Goal: Task Accomplishment & Management: Complete application form

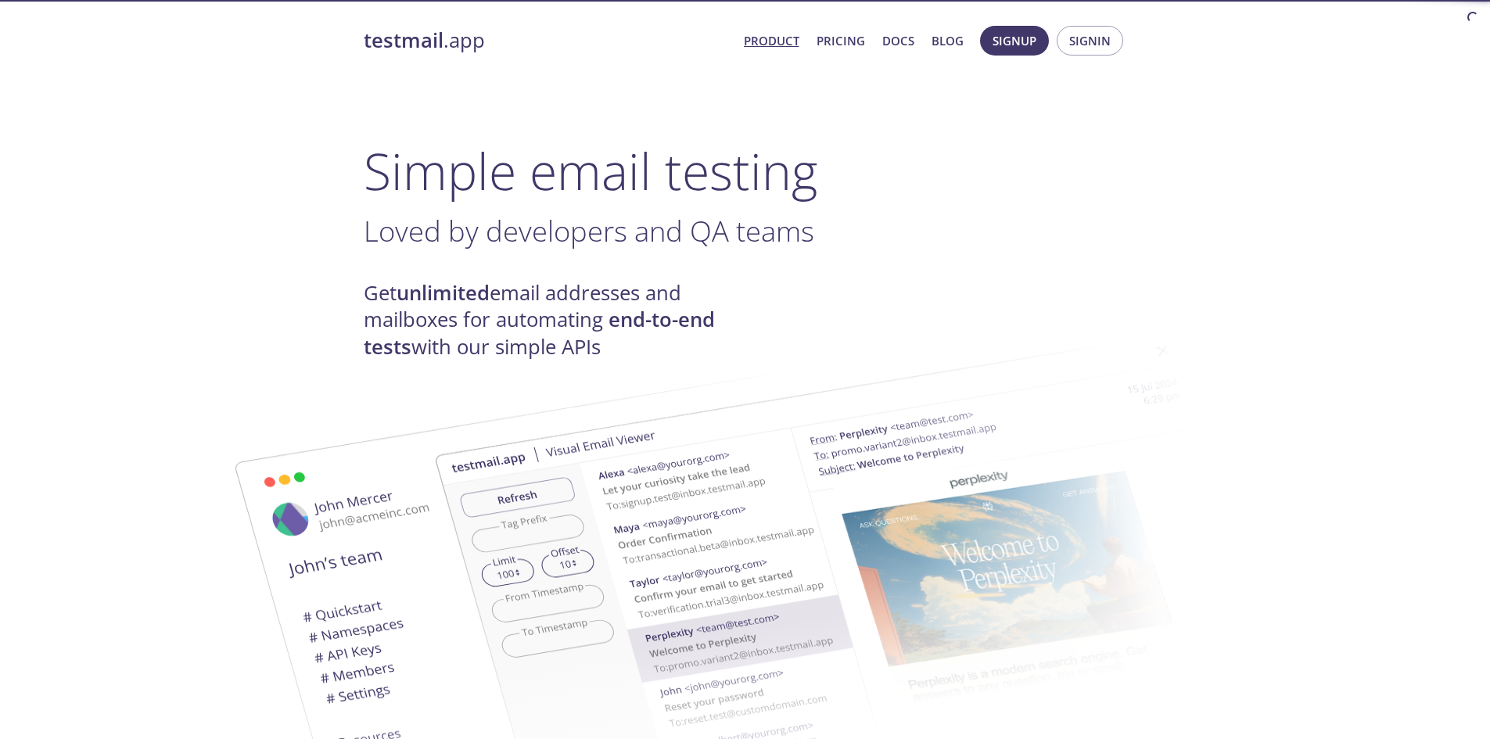
click at [1034, 34] on span "Signup" at bounding box center [1014, 40] width 44 height 20
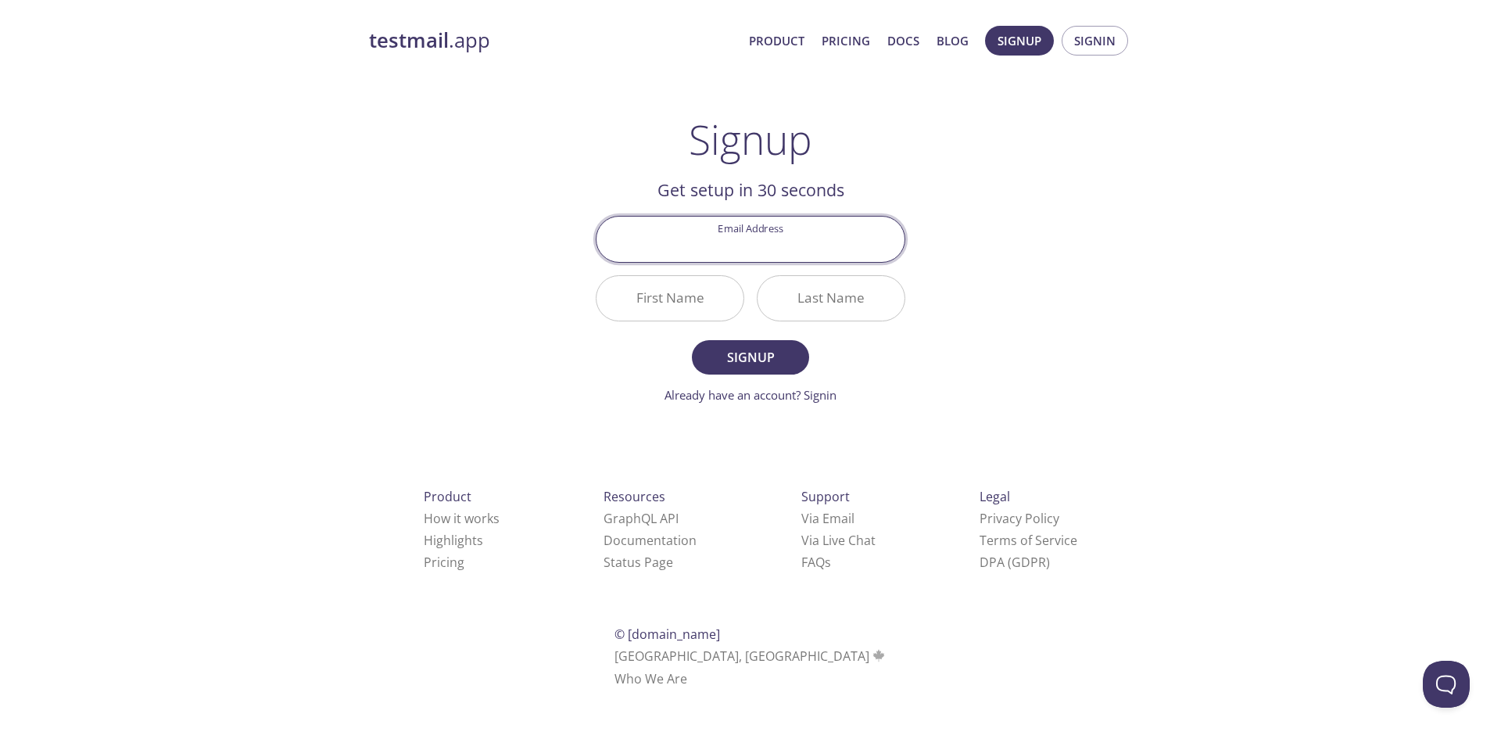
click at [748, 235] on input "Email Address" at bounding box center [751, 239] width 308 height 45
type input "hankosha10"
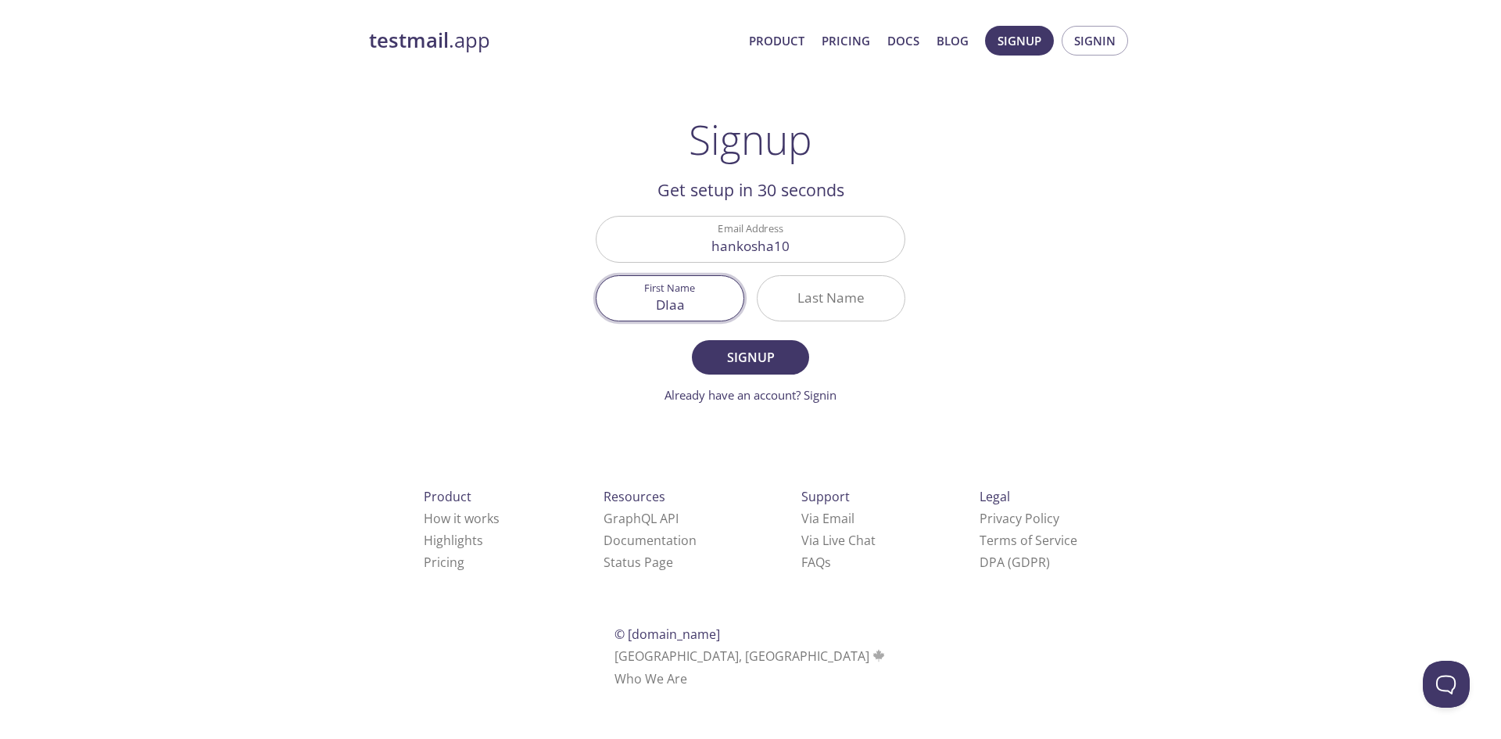
type input "DIaa"
type input "GPT"
click at [692, 340] on button "Signup" at bounding box center [750, 357] width 117 height 34
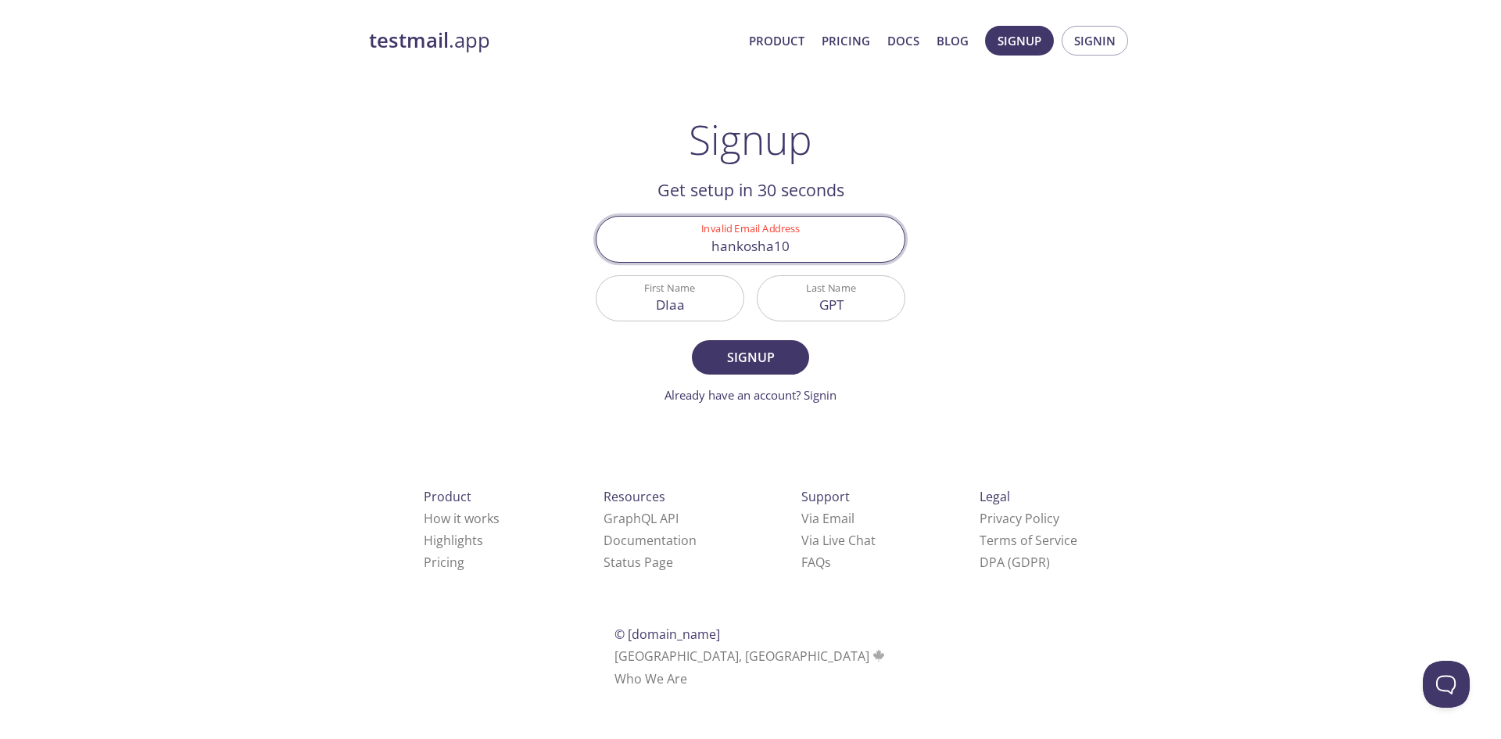
click at [833, 250] on input "hankosha10" at bounding box center [751, 239] width 308 height 45
type input "[EMAIL_ADDRESS][DOMAIN_NAME]"
click at [692, 340] on button "Signup" at bounding box center [750, 357] width 117 height 34
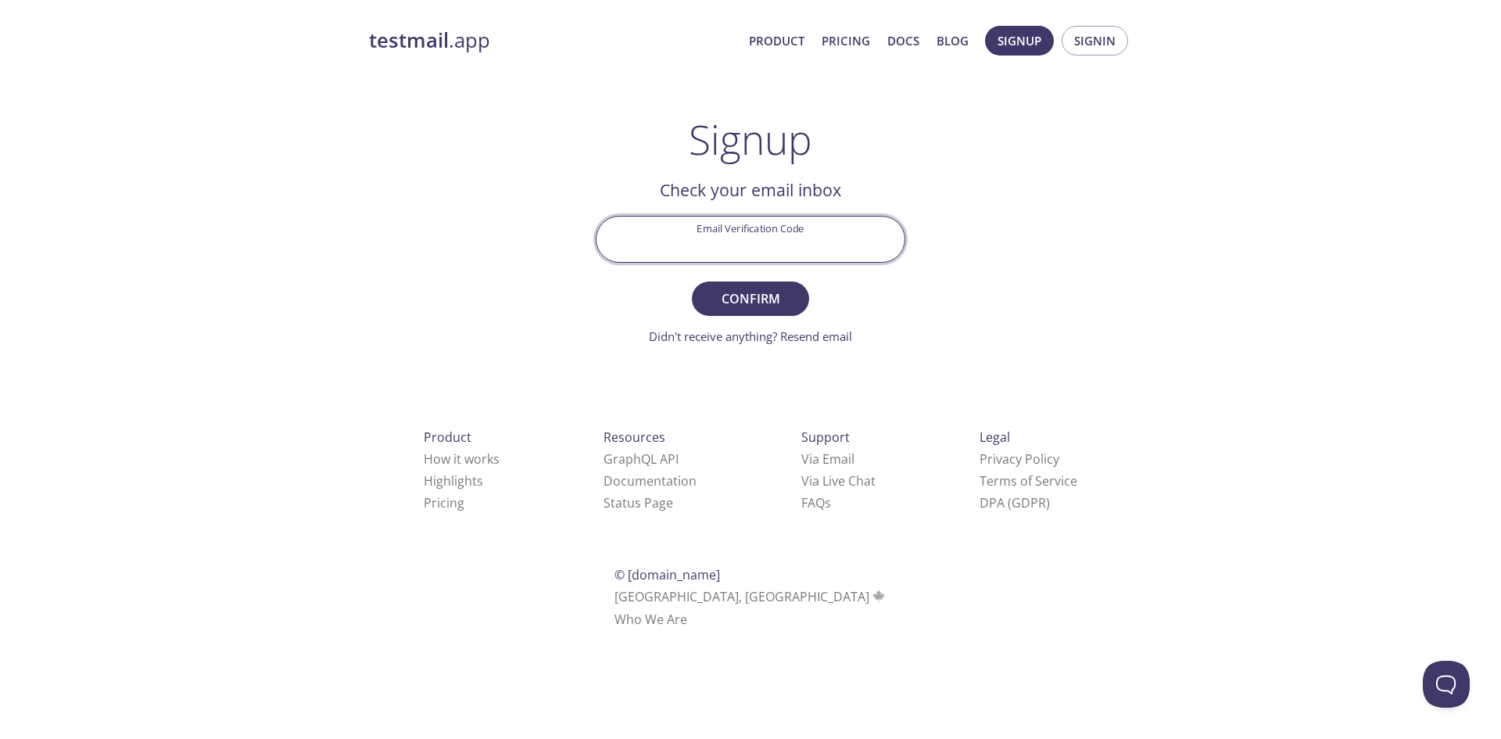
click at [776, 240] on input "Email Verification Code" at bounding box center [751, 239] width 308 height 45
click at [1028, 37] on span "Signup" at bounding box center [1020, 40] width 44 height 20
click at [820, 259] on input "Email Verification Code" at bounding box center [751, 239] width 308 height 45
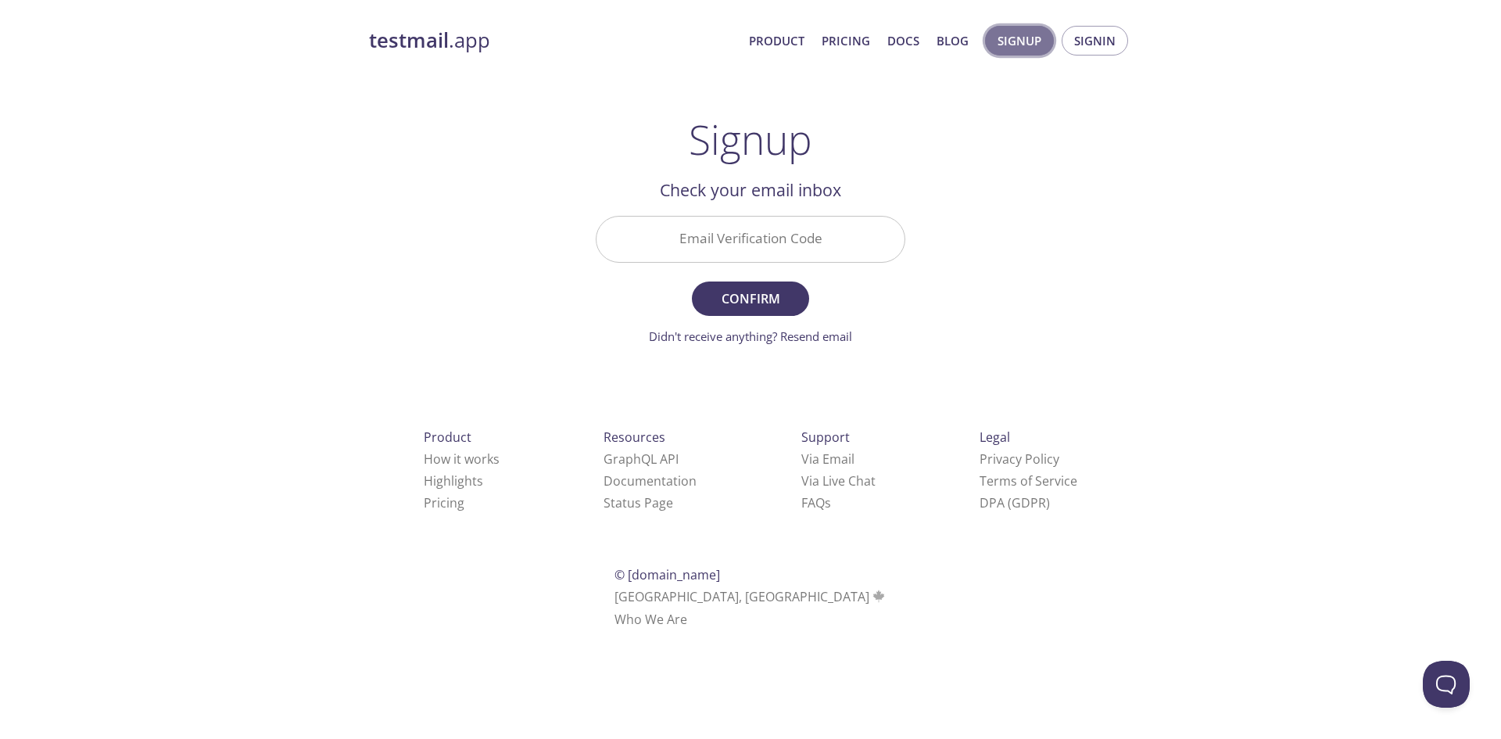
click at [1024, 39] on span "Signup" at bounding box center [1020, 40] width 44 height 20
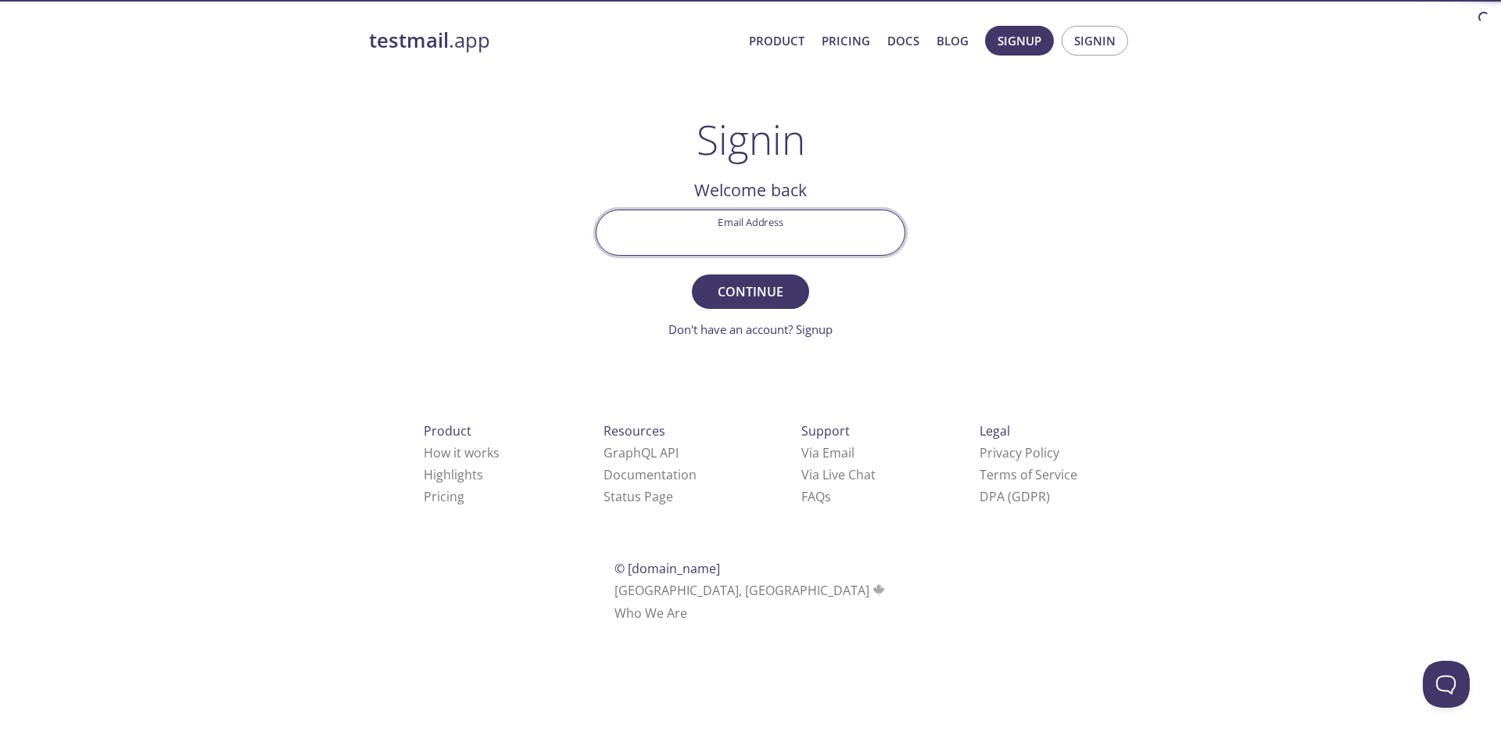
click at [758, 222] on input "Email Address" at bounding box center [751, 232] width 308 height 45
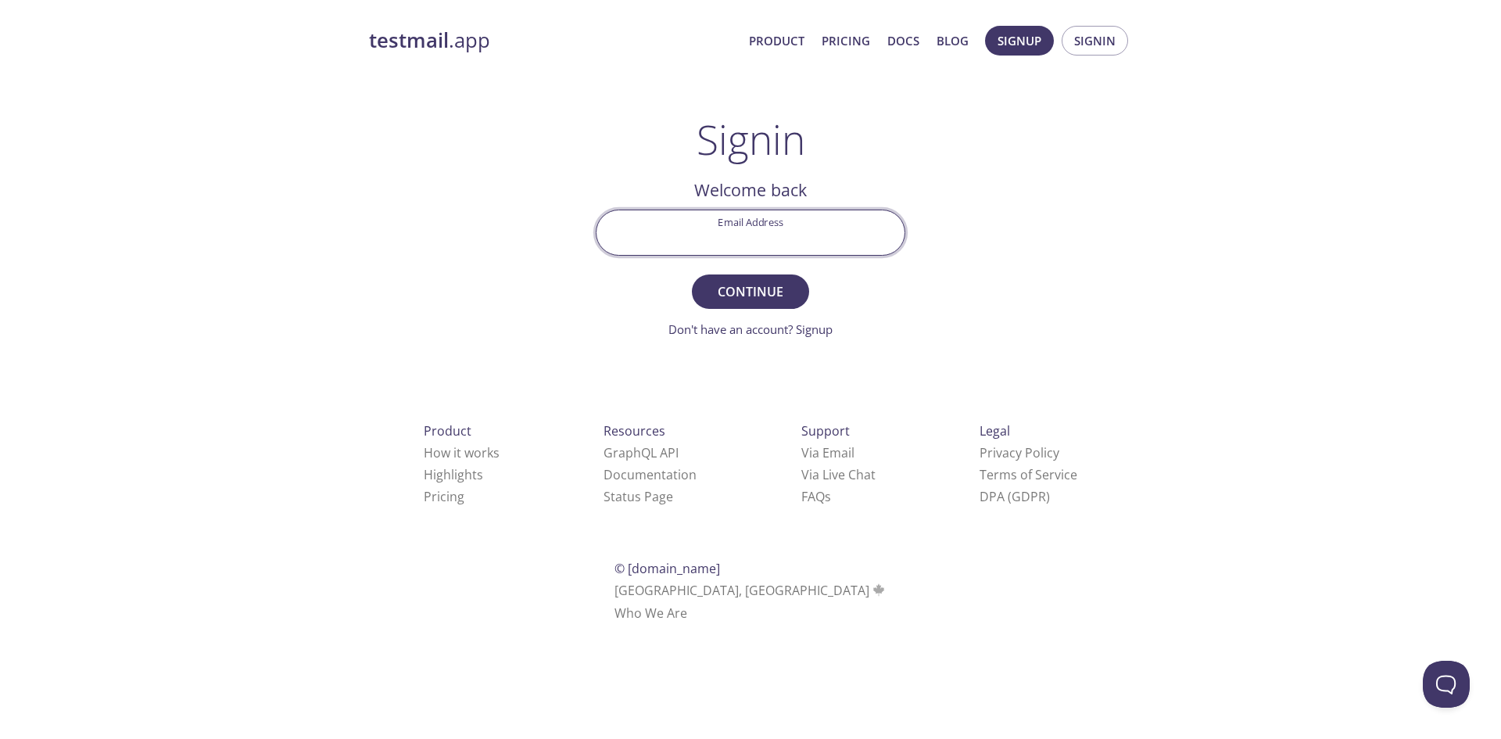
type input "[EMAIL_ADDRESS][DOMAIN_NAME]"
click at [726, 290] on span "Continue" at bounding box center [750, 292] width 83 height 22
click at [739, 246] on input "[EMAIL_ADDRESS][DOMAIN_NAME]" at bounding box center [751, 232] width 308 height 45
click at [788, 242] on input "[EMAIL_ADDRESS][DOMAIN_NAME]" at bounding box center [751, 232] width 308 height 45
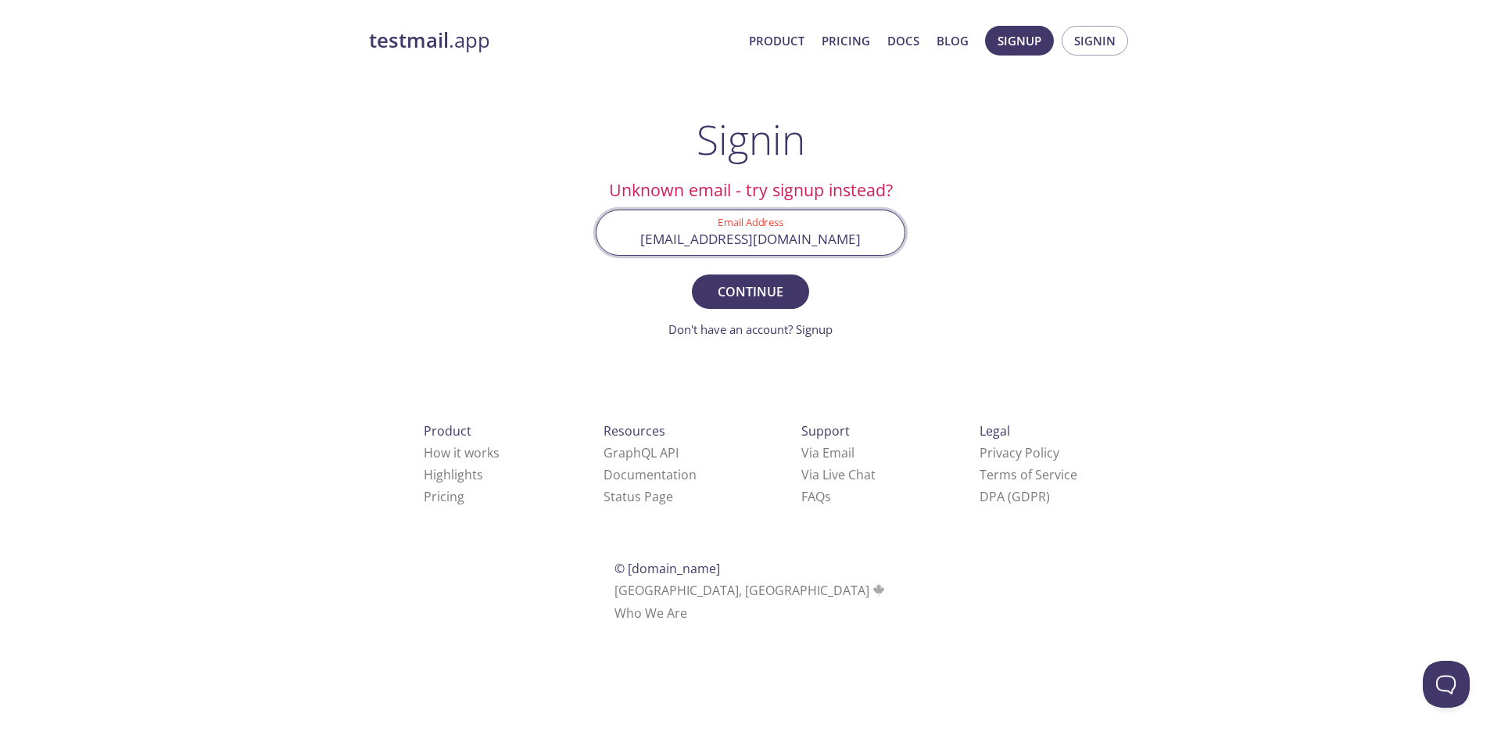
click at [788, 242] on input "[EMAIL_ADDRESS][DOMAIN_NAME]" at bounding box center [751, 232] width 308 height 45
click at [783, 283] on span "Continue" at bounding box center [750, 292] width 83 height 22
click at [1112, 36] on span "Signin" at bounding box center [1094, 40] width 41 height 20
click at [827, 333] on link "Don't have an account? Signup" at bounding box center [751, 329] width 164 height 16
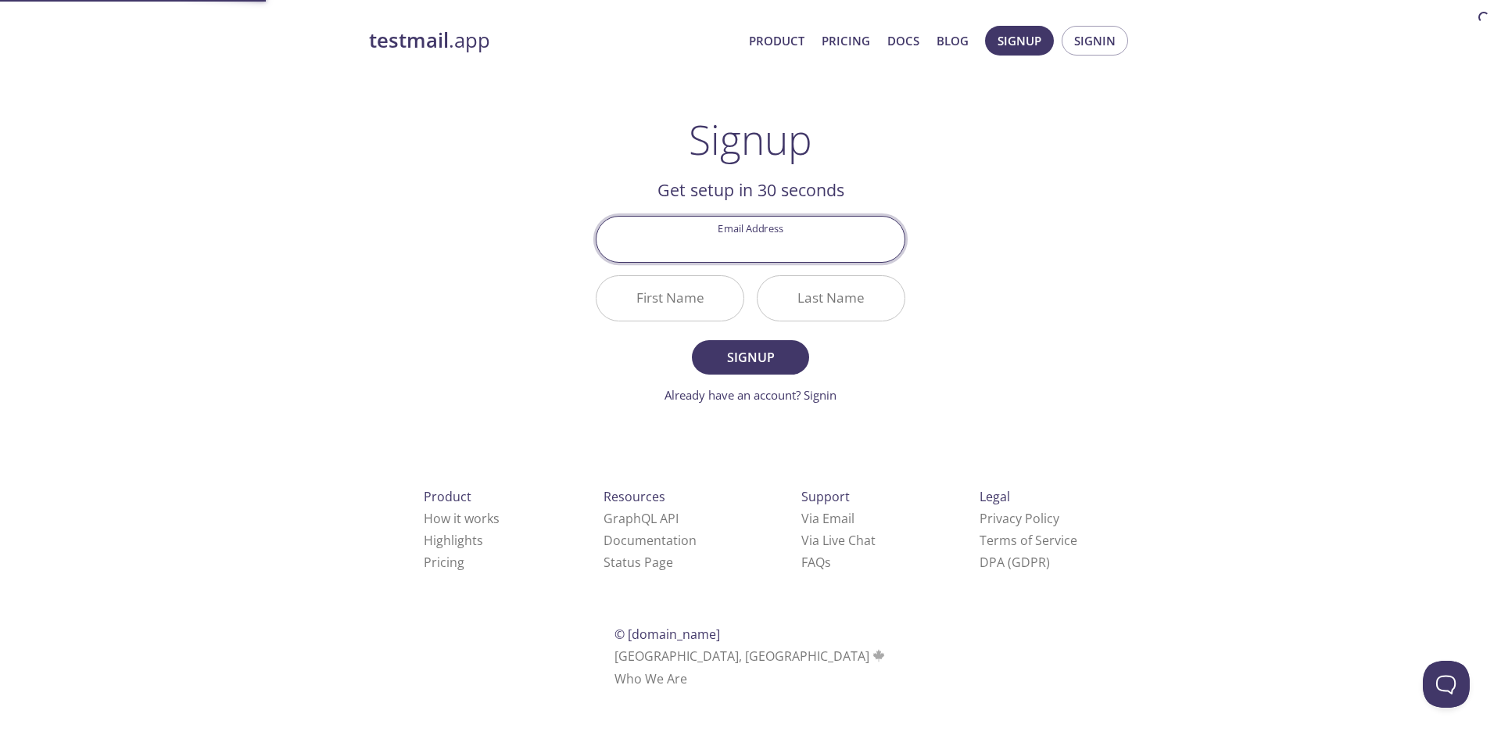
click at [794, 221] on input "Email Address" at bounding box center [751, 239] width 308 height 45
type input "[EMAIL_ADDRESS][DOMAIN_NAME]"
click at [661, 300] on input "First Name" at bounding box center [670, 298] width 147 height 45
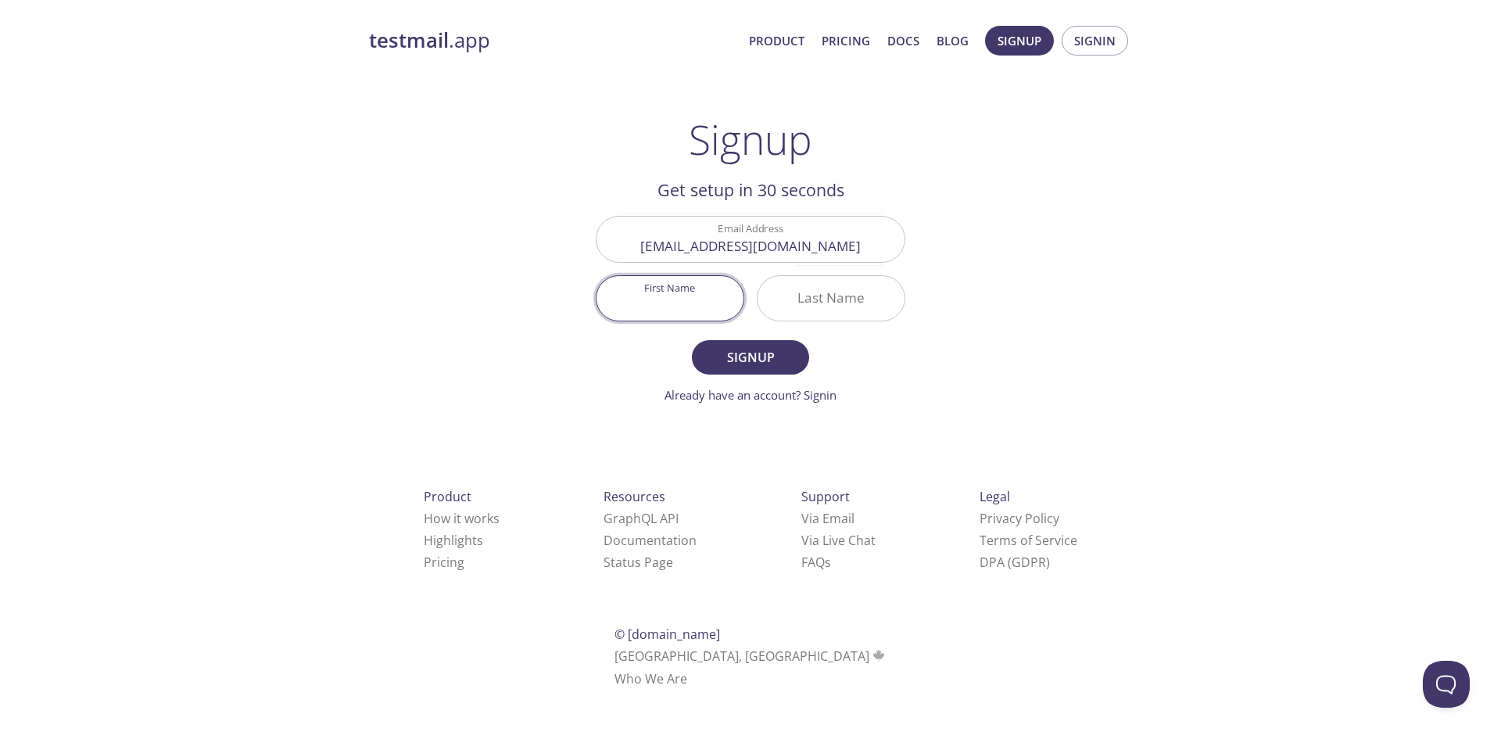
click at [662, 300] on input "First Name" at bounding box center [670, 298] width 147 height 45
type input "Diaa"
type input "Gpt"
click at [692, 340] on button "Signup" at bounding box center [750, 357] width 117 height 34
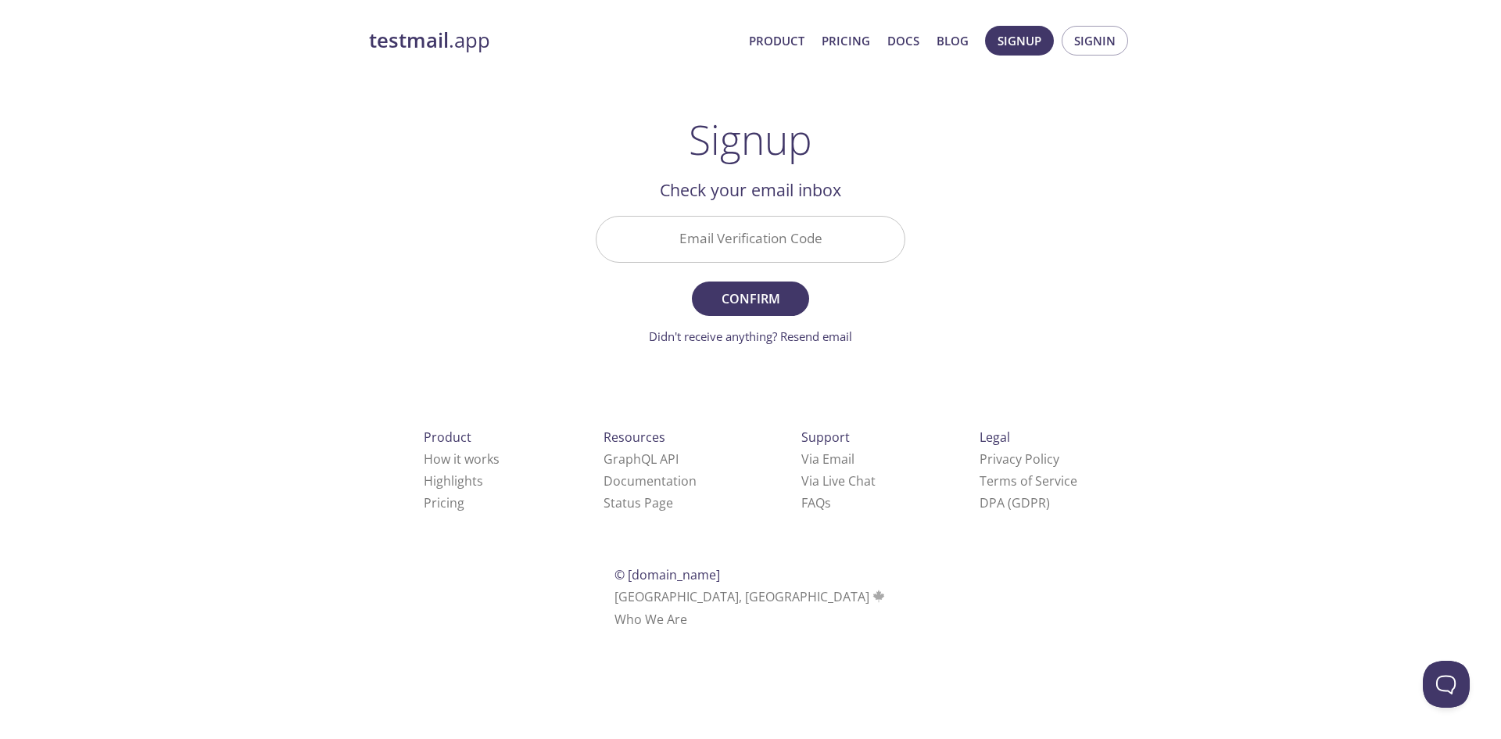
click at [694, 213] on div "Email Verification Code" at bounding box center [751, 239] width 322 height 59
click at [705, 241] on input "Email Verification Code" at bounding box center [751, 239] width 308 height 45
paste input "G8RUXED"
type input "G8RUXED"
click at [733, 306] on span "Confirm" at bounding box center [750, 299] width 83 height 22
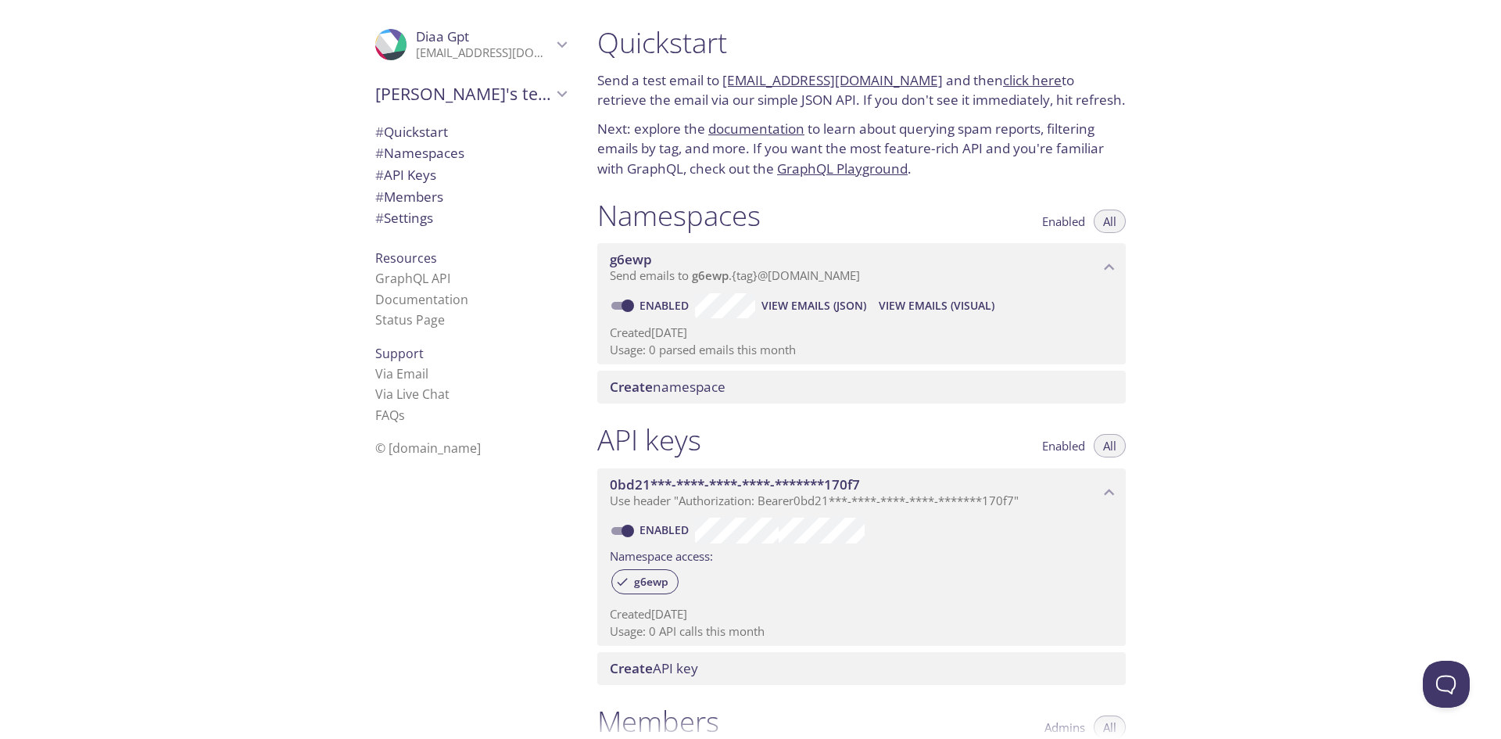
click at [759, 273] on span "Send emails to g6ewp . {tag} @[DOMAIN_NAME]" at bounding box center [735, 275] width 250 height 16
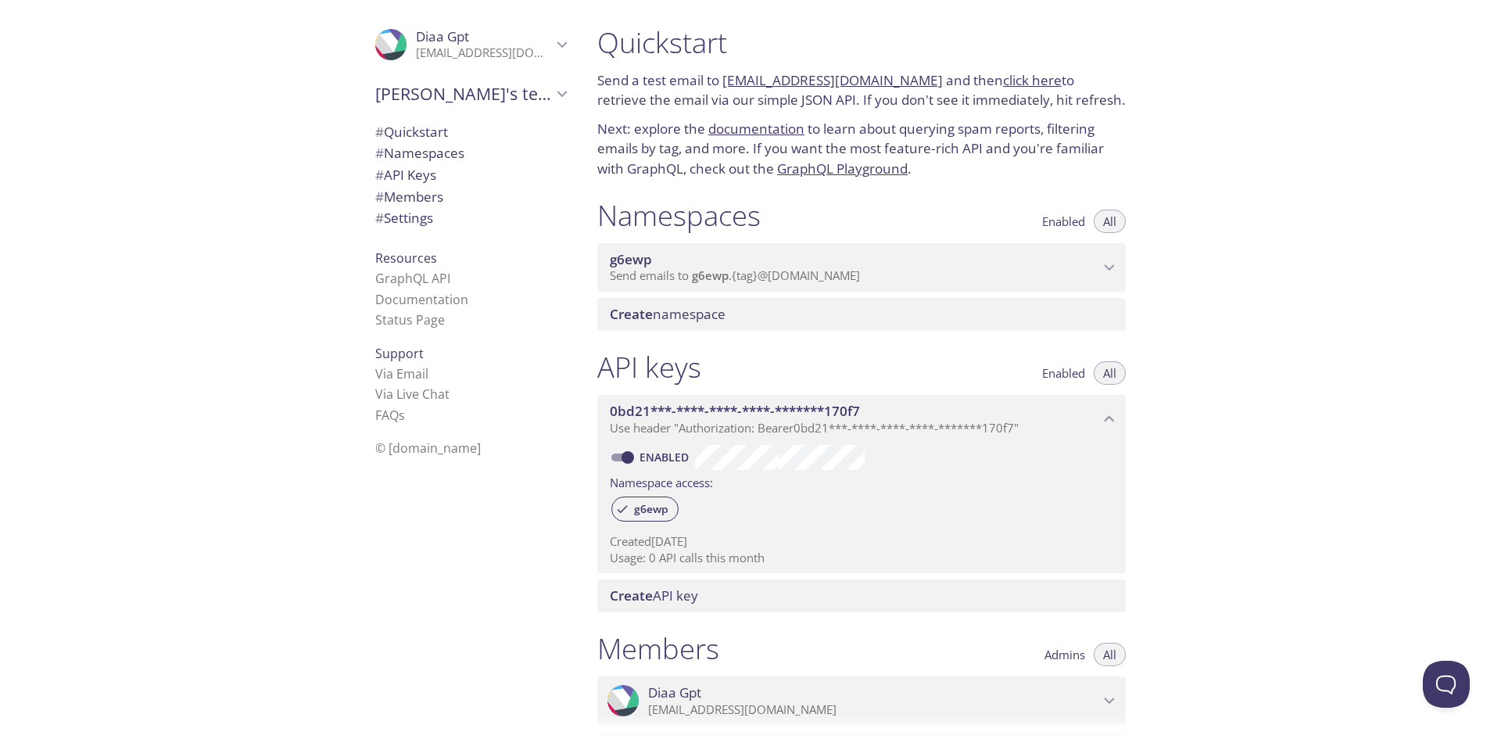
click at [758, 273] on span "Send emails to g6ewp . {tag} @[DOMAIN_NAME]" at bounding box center [735, 275] width 250 height 16
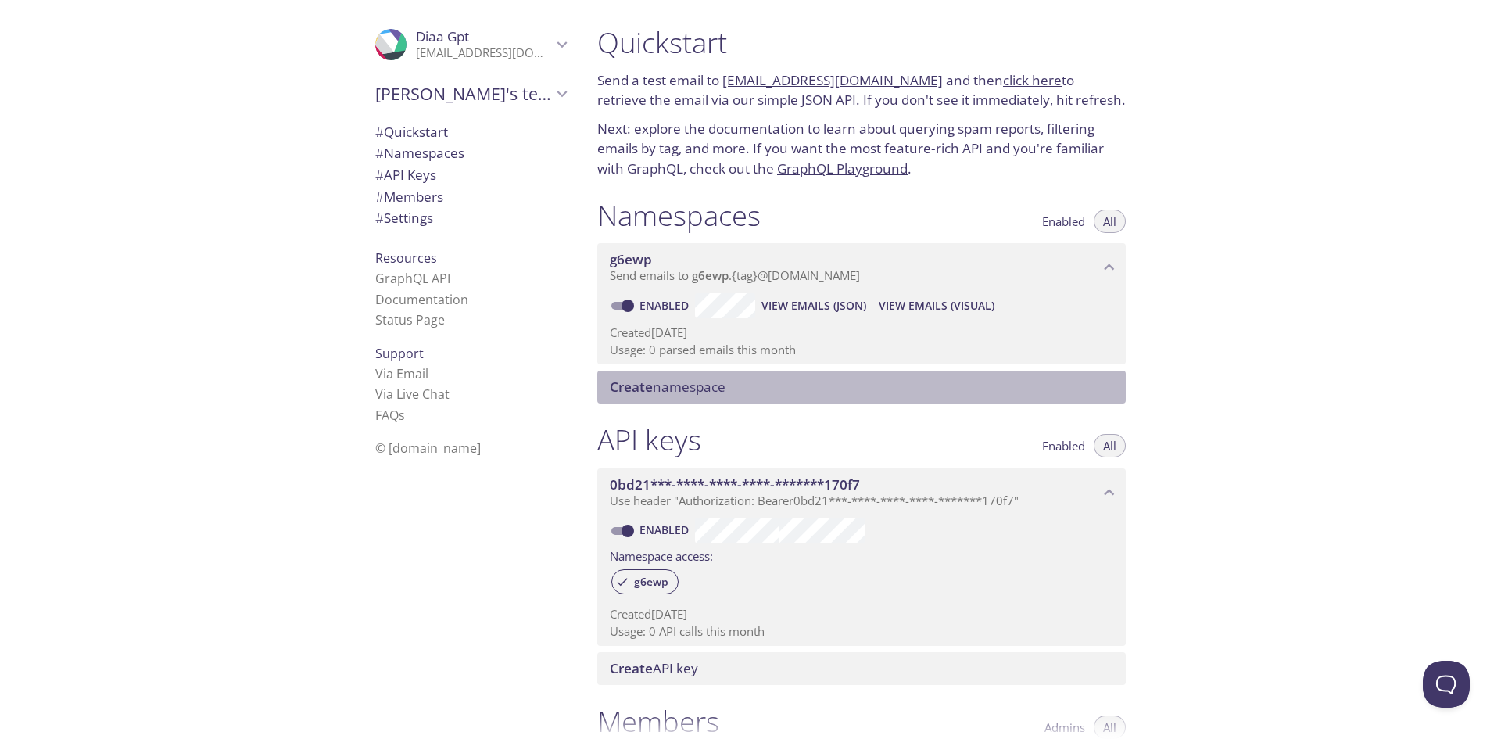
click at [702, 392] on span "Create namespace" at bounding box center [668, 387] width 116 height 18
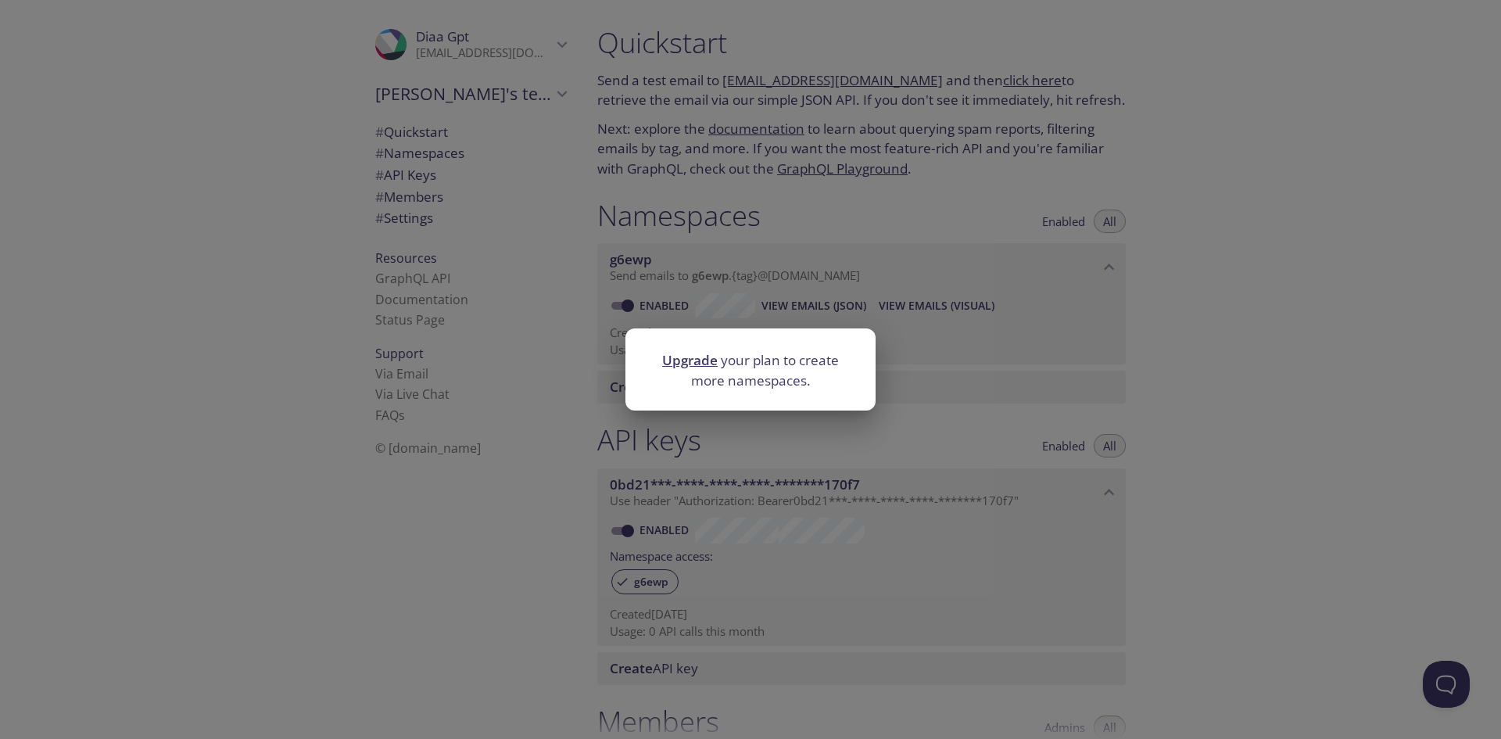
click at [705, 364] on link "Upgrade" at bounding box center [690, 360] width 56 height 18
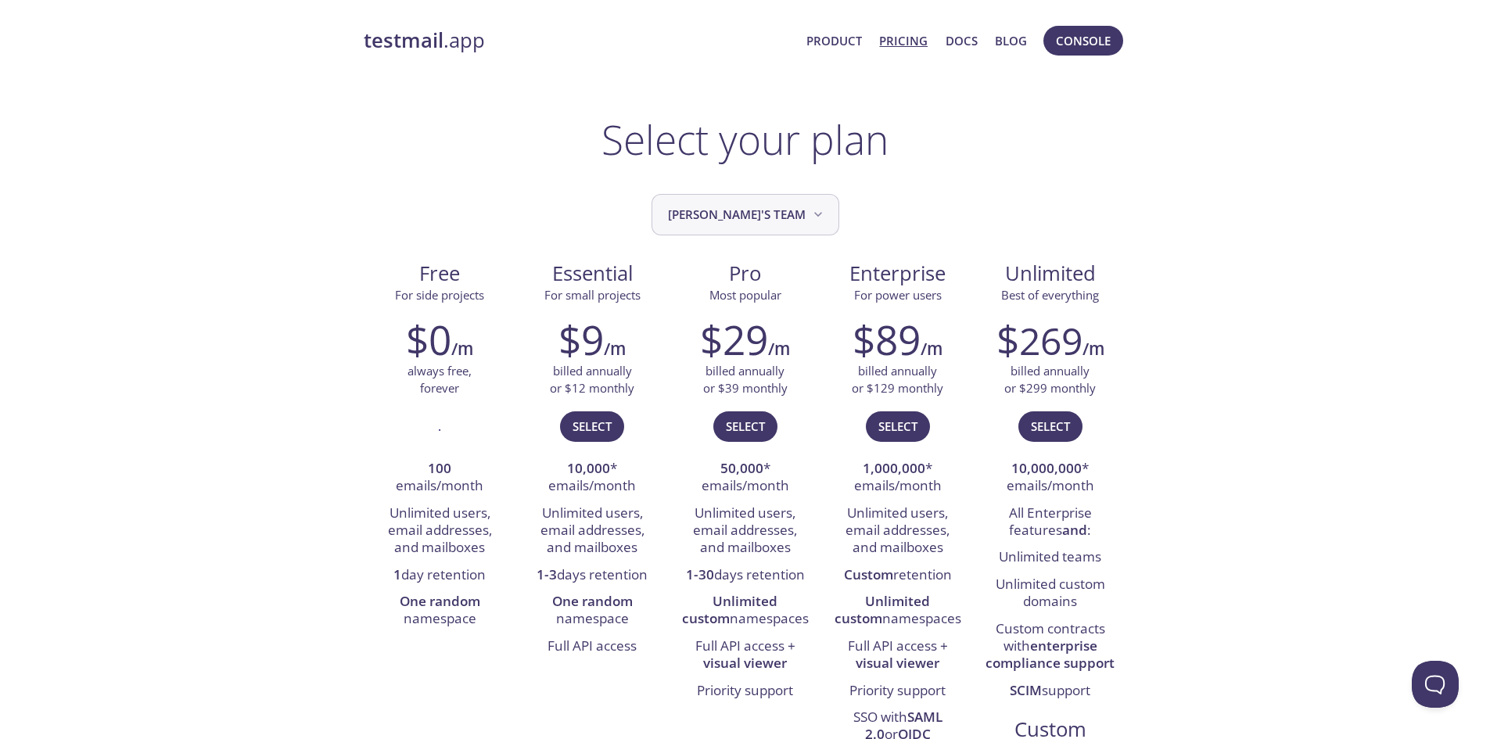
click at [725, 199] on button "[PERSON_NAME]'s team" at bounding box center [745, 214] width 188 height 41
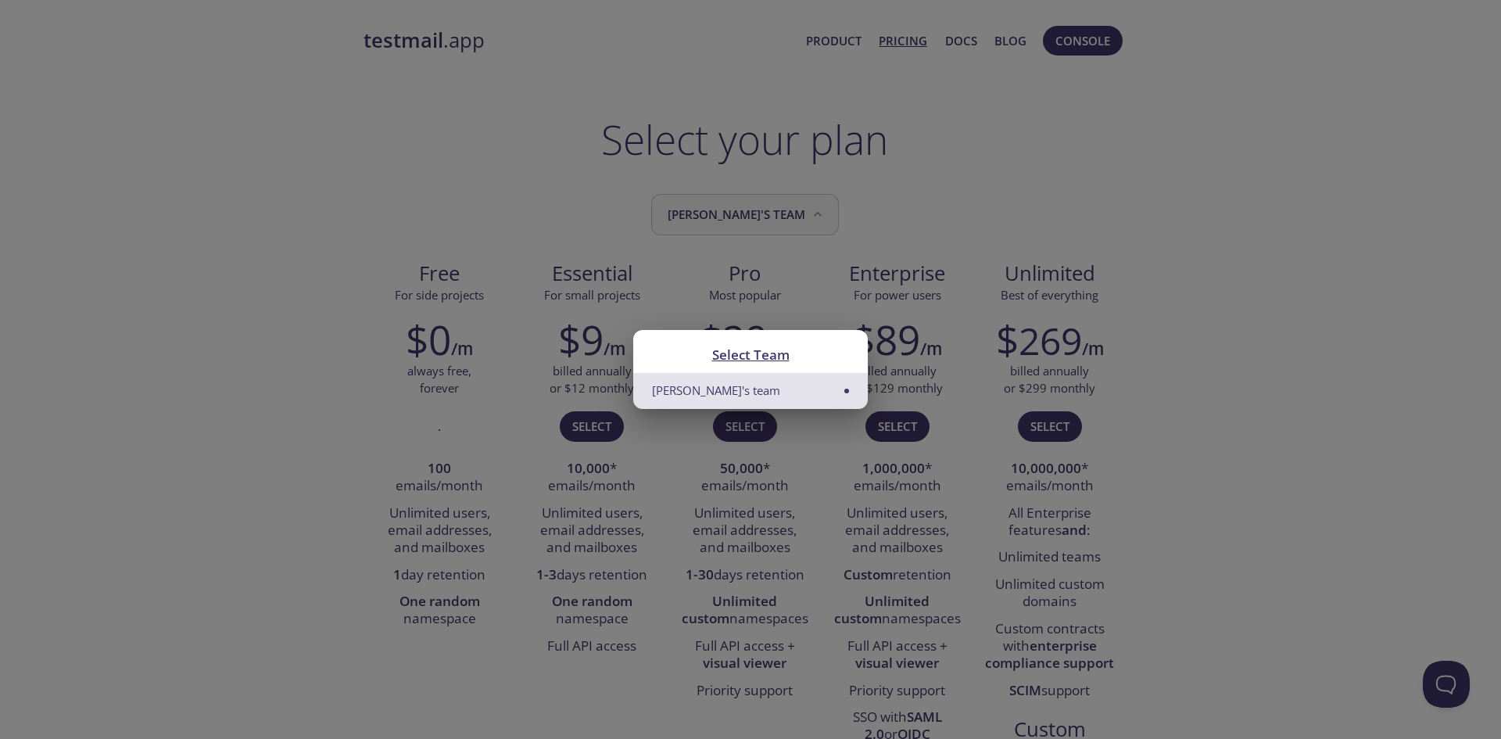
click at [725, 199] on div "Select Team Diaa's team" at bounding box center [750, 369] width 1501 height 739
